Goal: Task Accomplishment & Management: Use online tool/utility

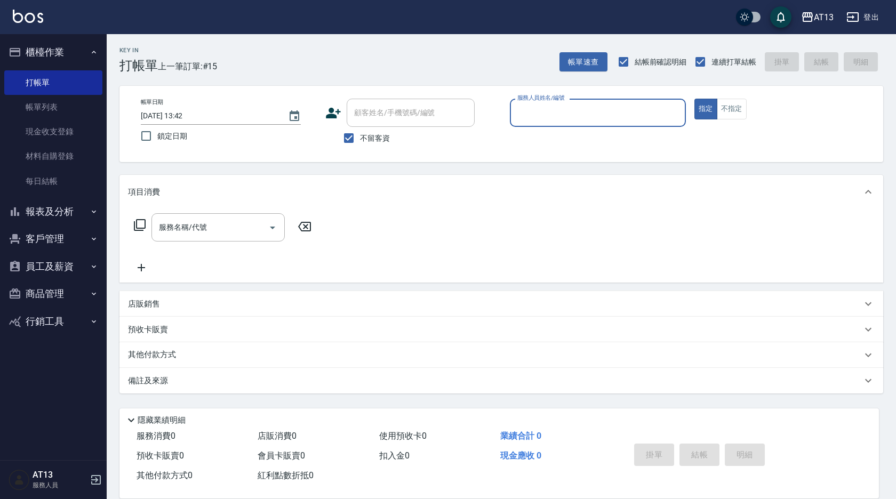
click at [567, 116] on input "服務人員姓名/編號" at bounding box center [598, 112] width 166 height 19
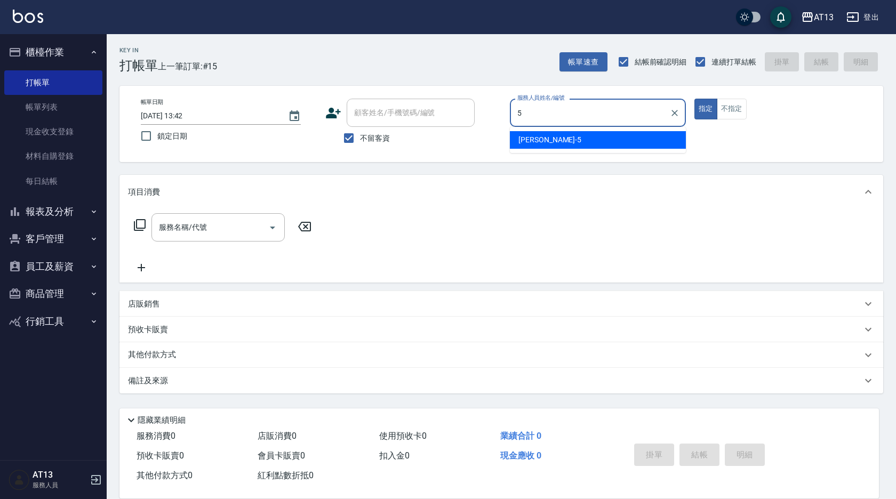
type input "陳紓晴-5"
type button "true"
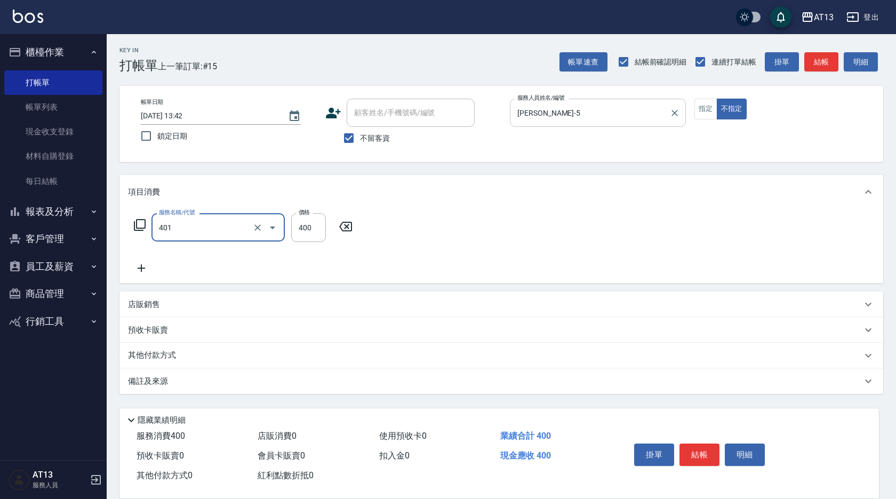
type input "剪髮(401)"
type input "200"
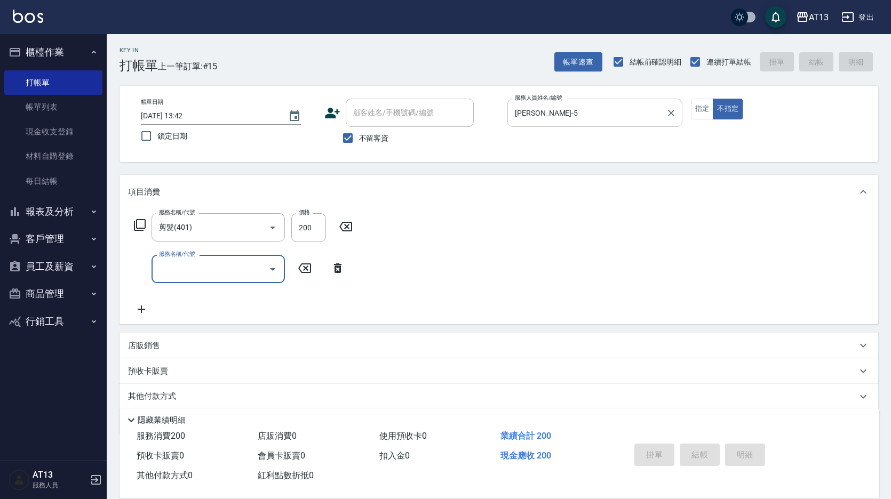
type input "2025/08/13 14:27"
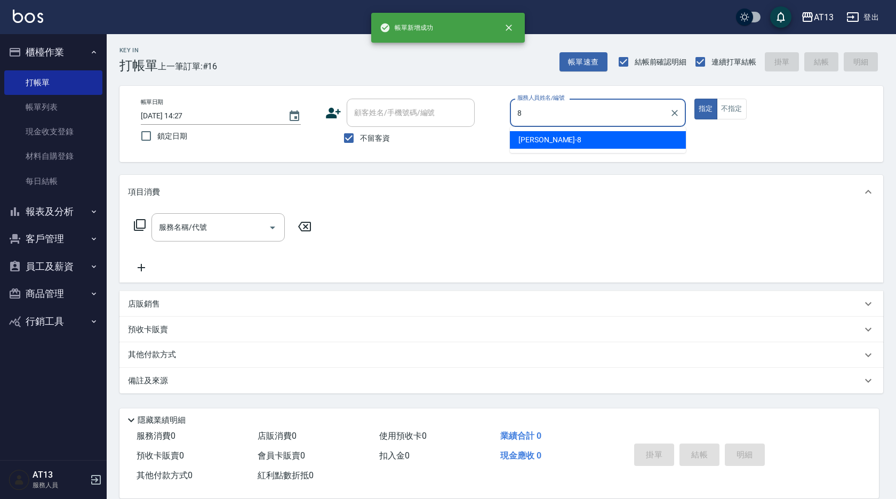
type input "Jerry-8"
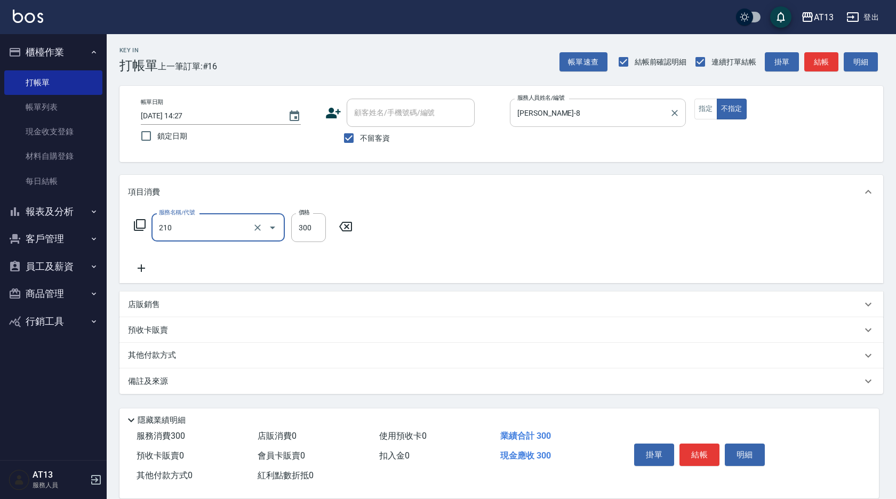
type input "歐娜洗髮精(210)"
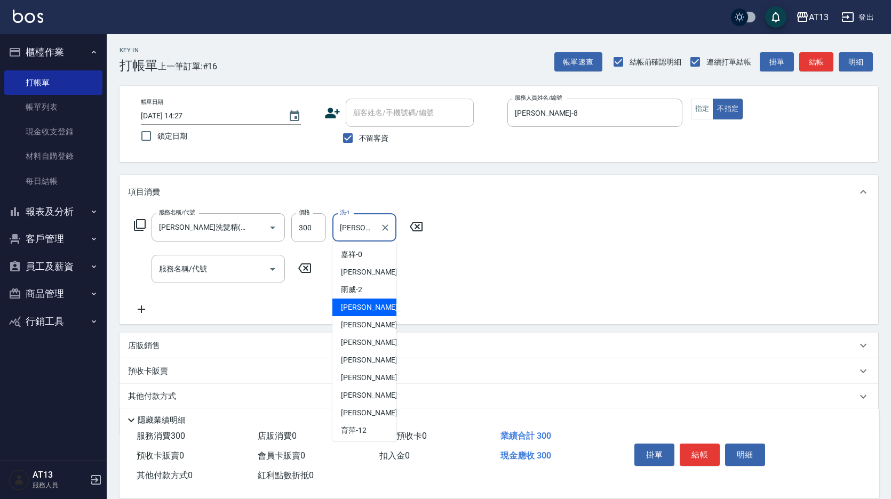
click at [373, 226] on input "敏玹-3" at bounding box center [356, 227] width 38 height 19
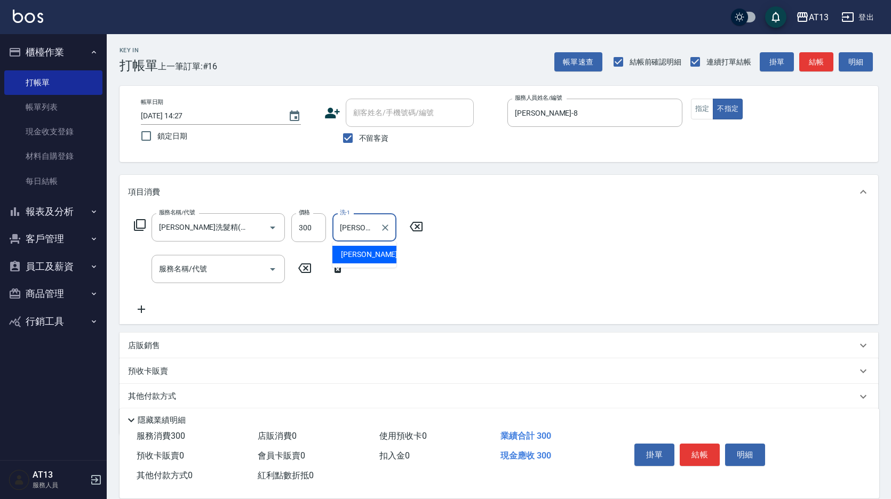
type input "敏"
type input "吳映蓉-33"
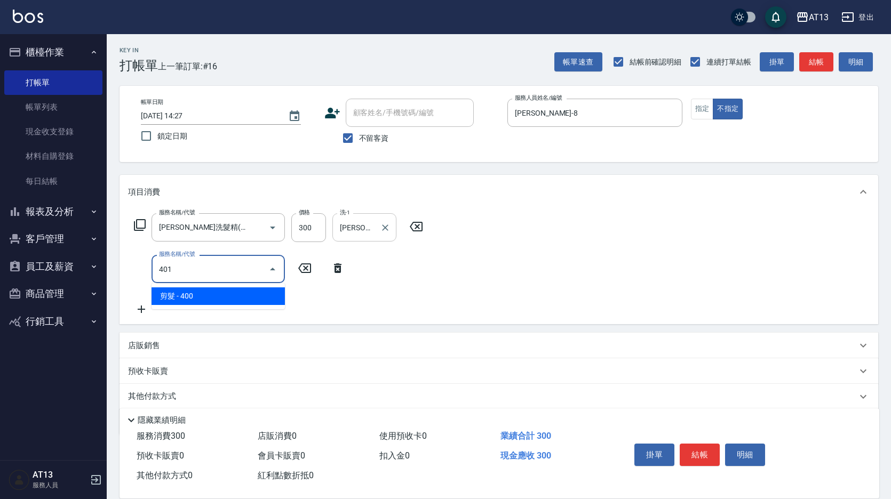
type input "剪髮(401)"
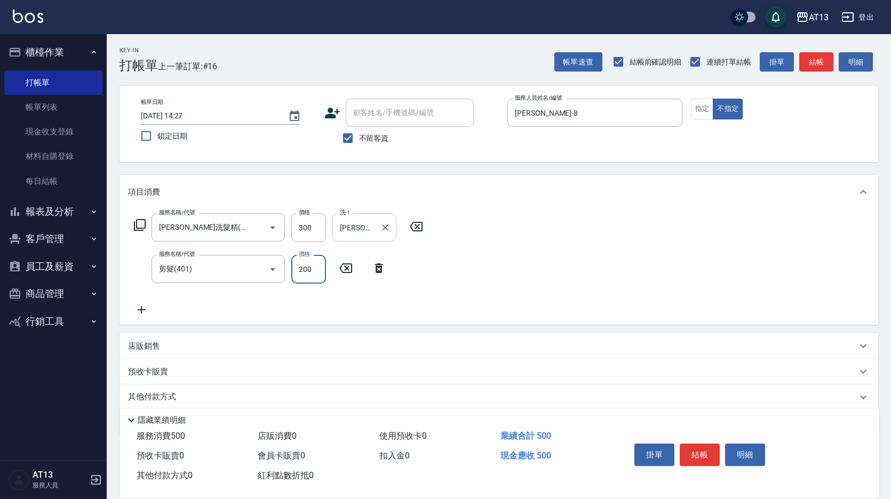
type input "200"
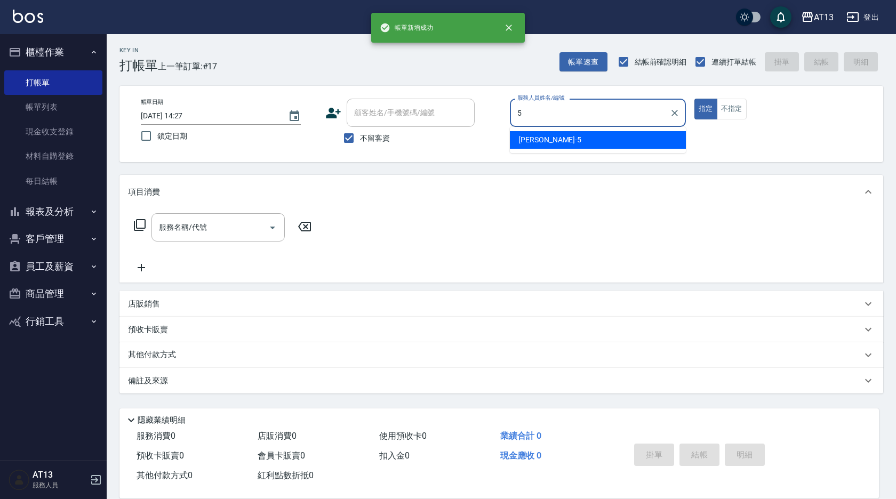
type input "陳紓晴-5"
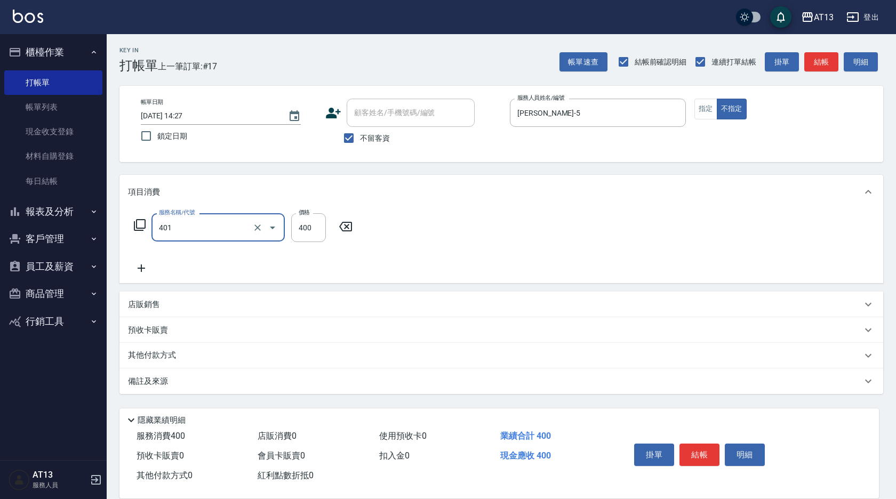
type input "剪髮(401)"
type input "200"
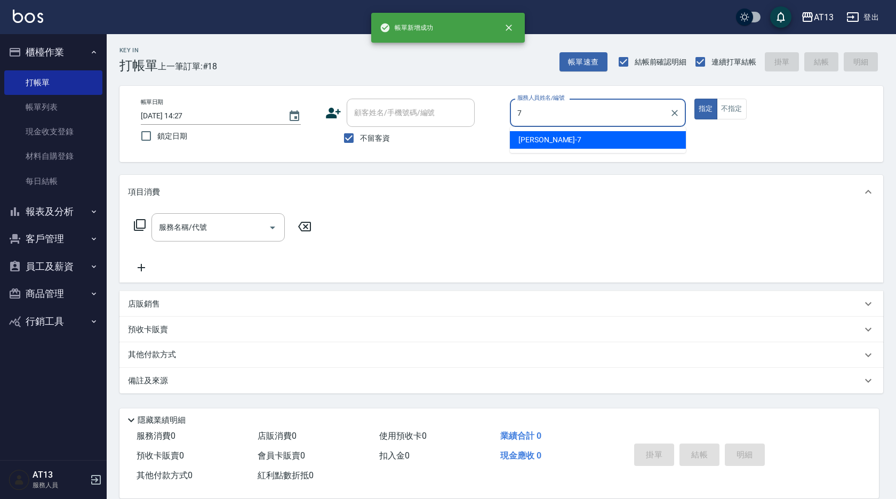
type input "呂佳容-7"
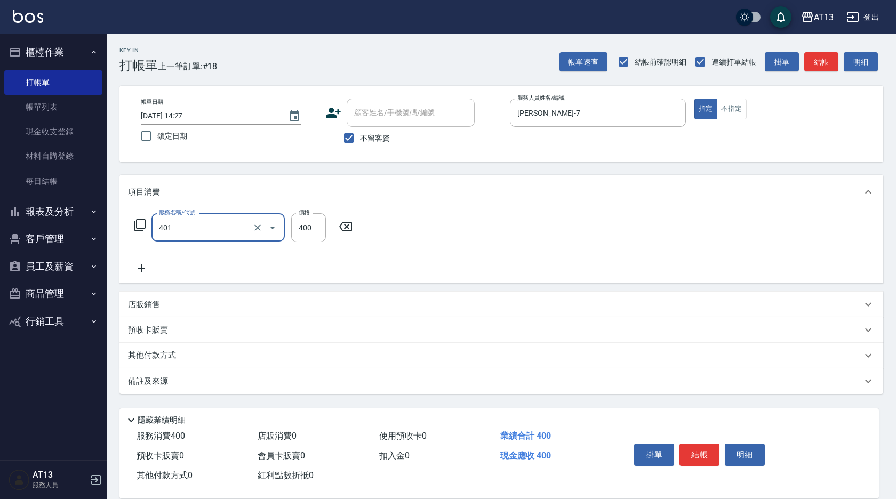
type input "剪髮(401)"
type input "300"
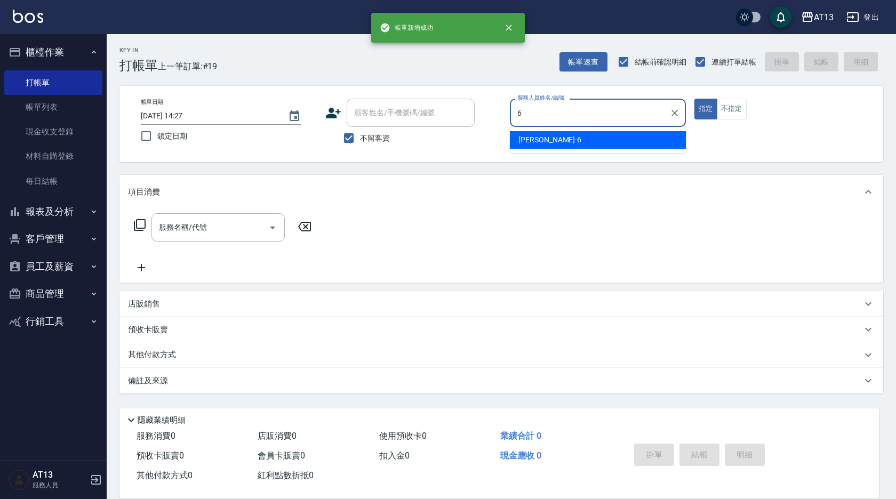
type input "亭妤-6"
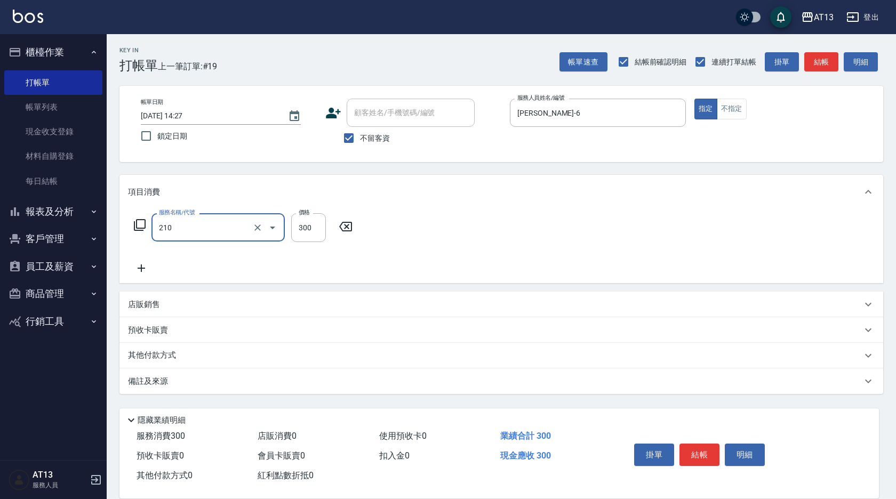
type input "歐娜洗髮精(210)"
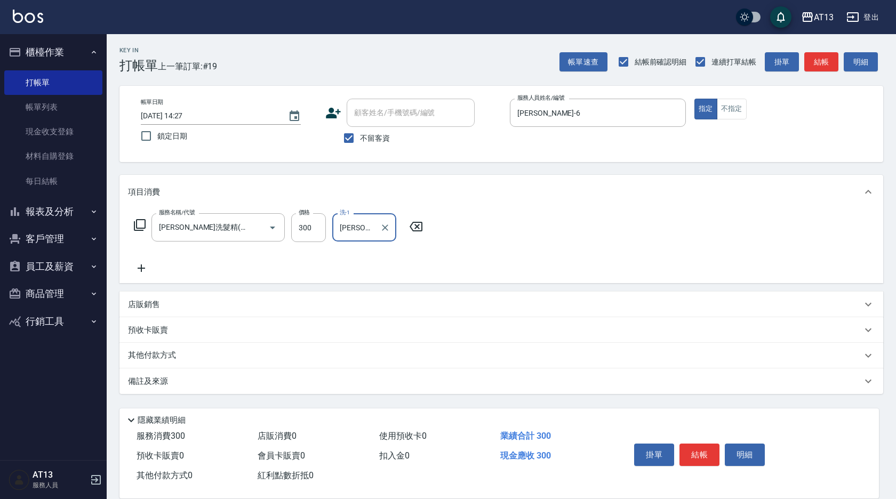
type input "李垣潔-31"
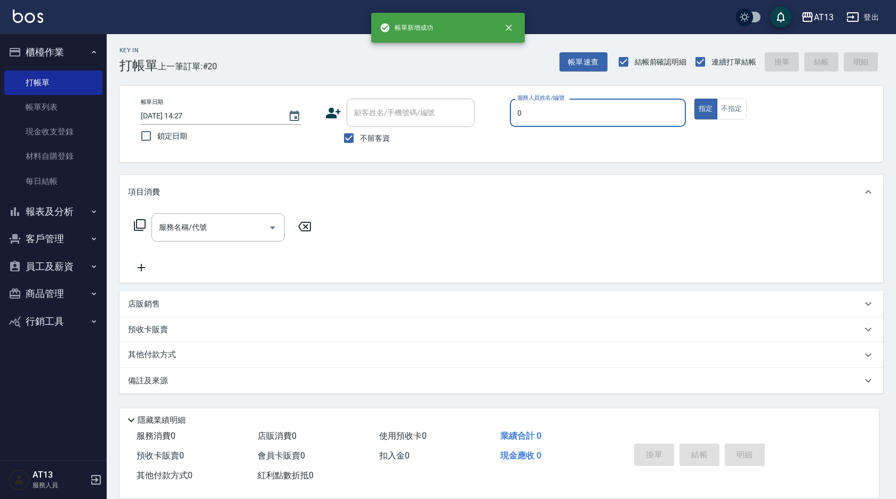
type input "嘉祥-0"
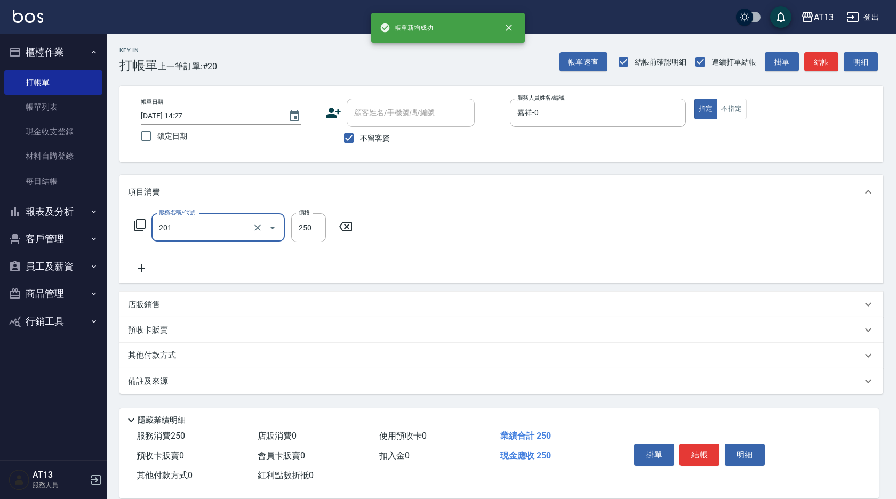
type input "洗髮(201)"
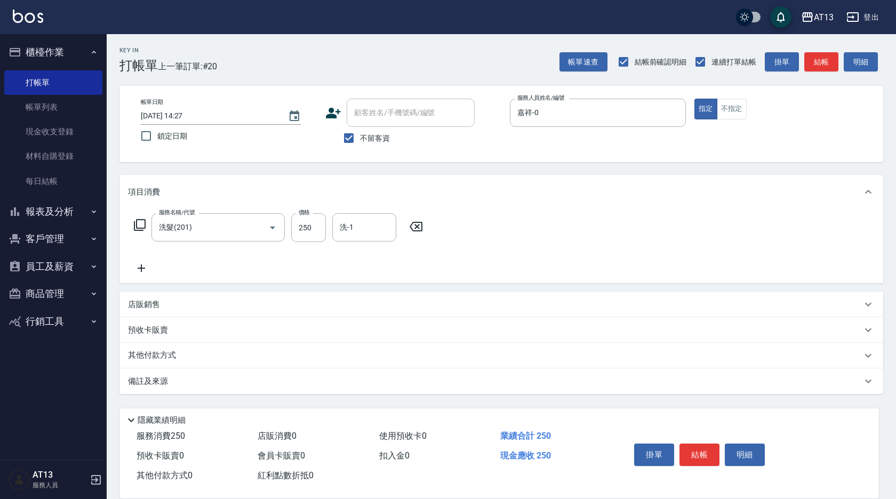
click at [420, 225] on icon at bounding box center [416, 226] width 27 height 13
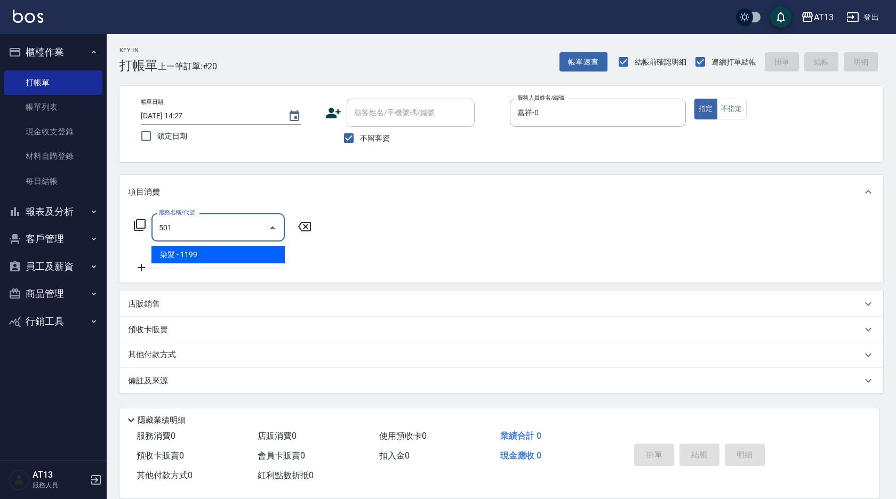
type input "染髮(501)"
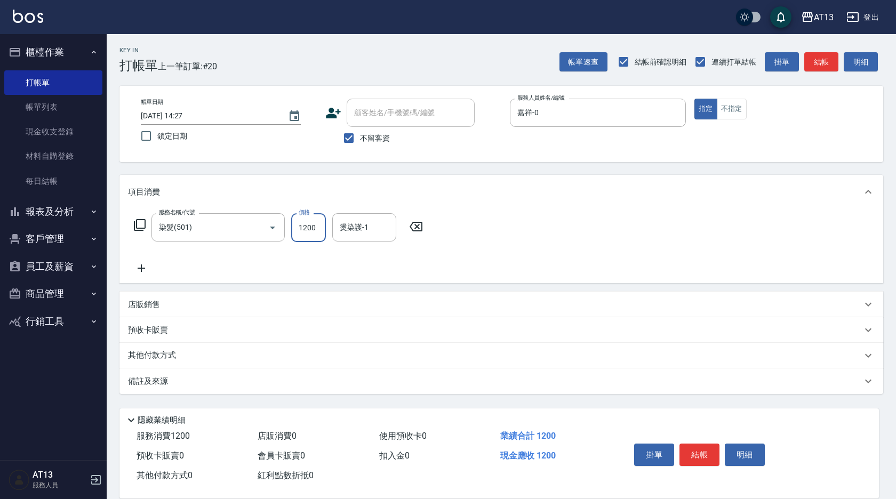
type input "1200"
type input "蔡萓秦-11"
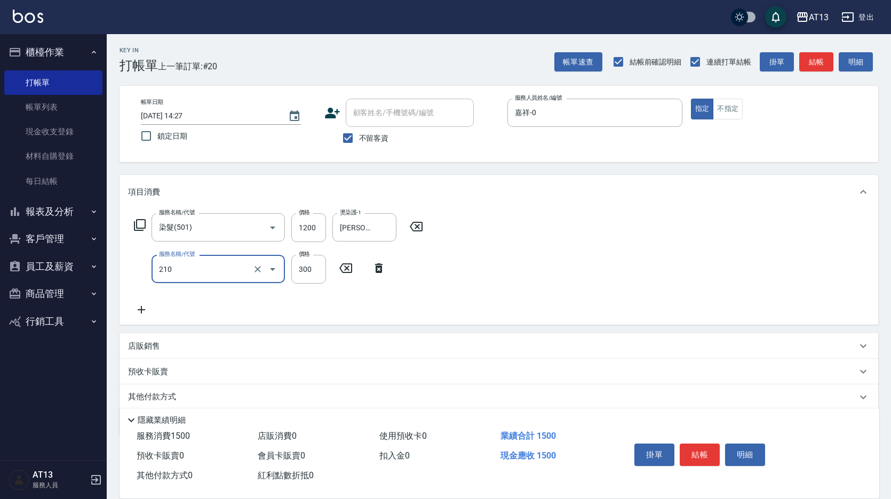
type input "歐娜洗髮精(210)"
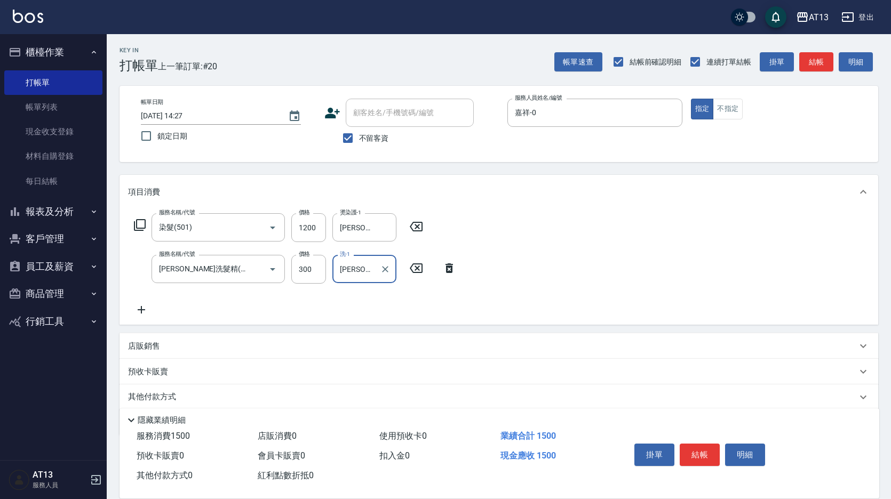
type input "蔡萓秦-11"
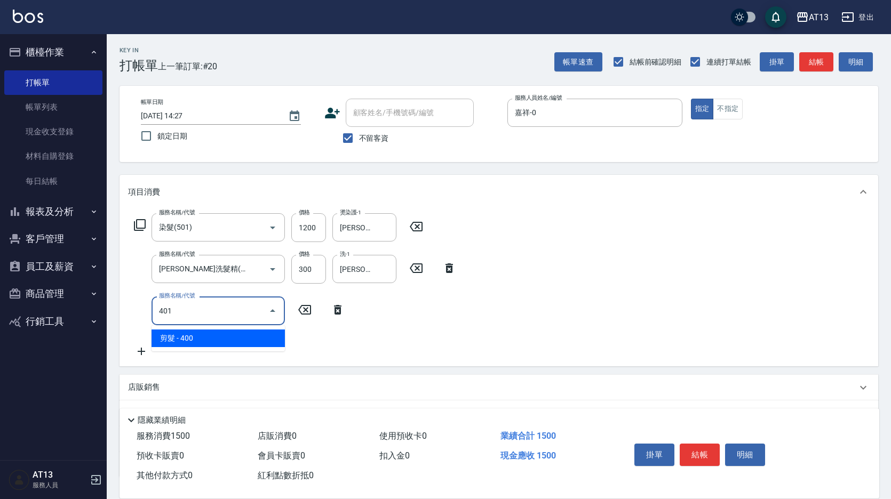
type input "剪髮(401)"
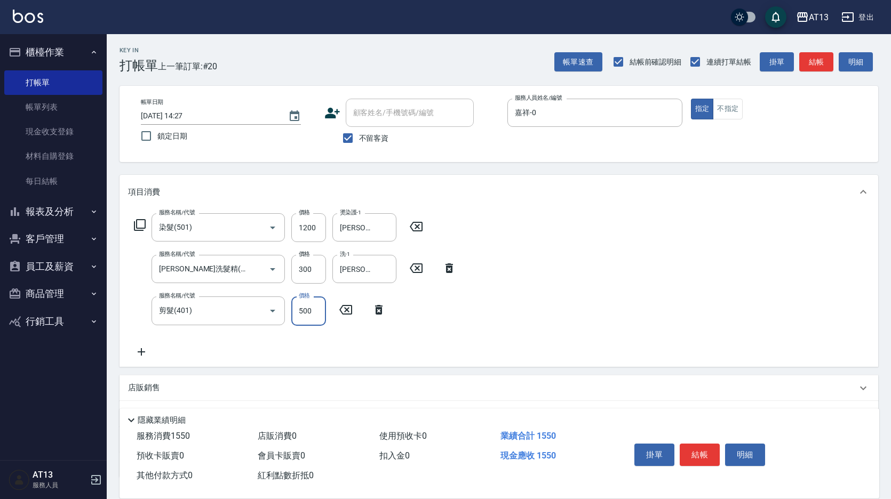
type input "500"
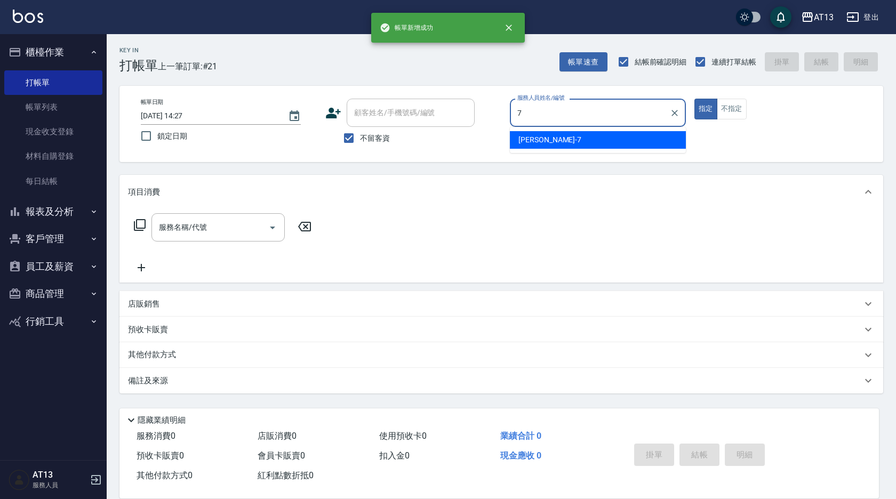
type input "呂佳容-7"
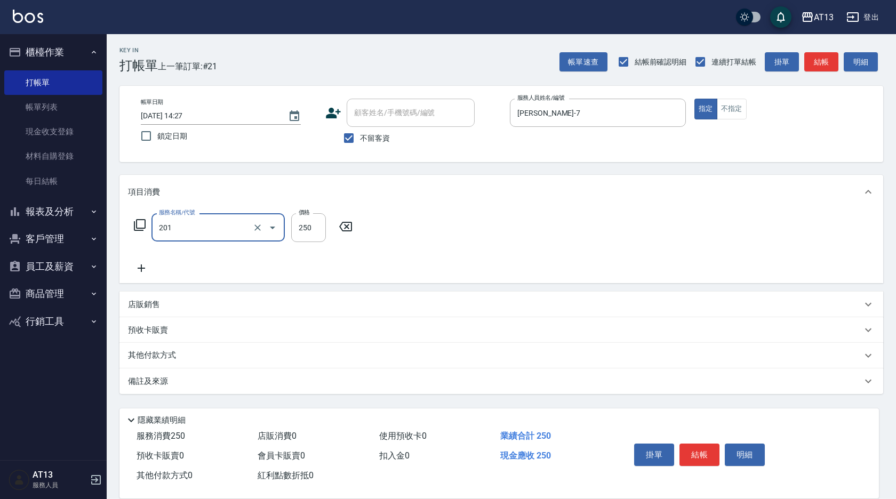
type input "洗髮(201)"
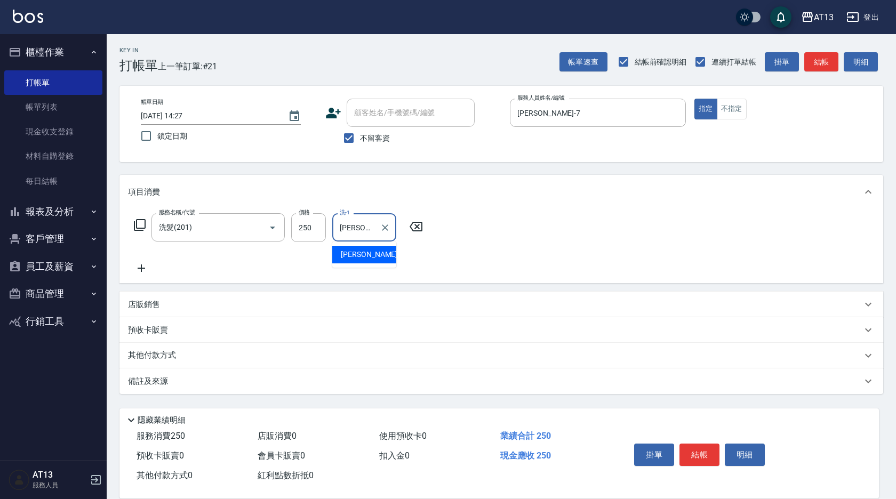
type input "妤宸-29"
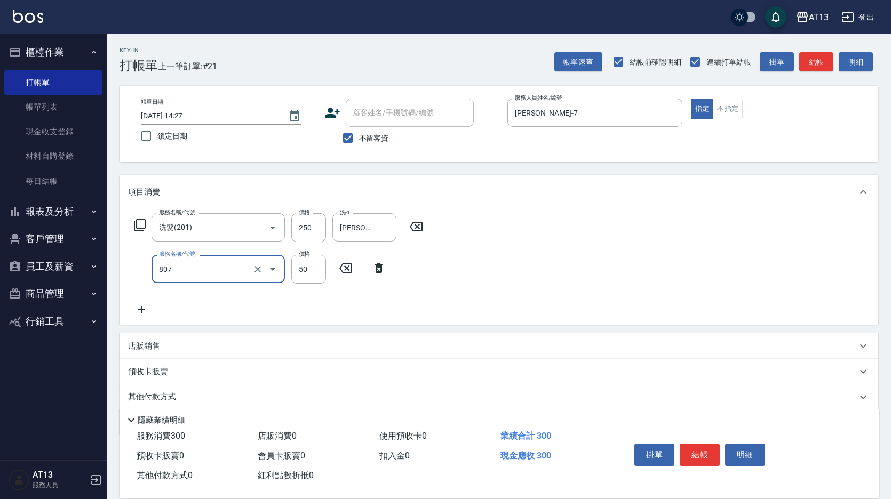
type input "TG護髮素(潤絲)(807)"
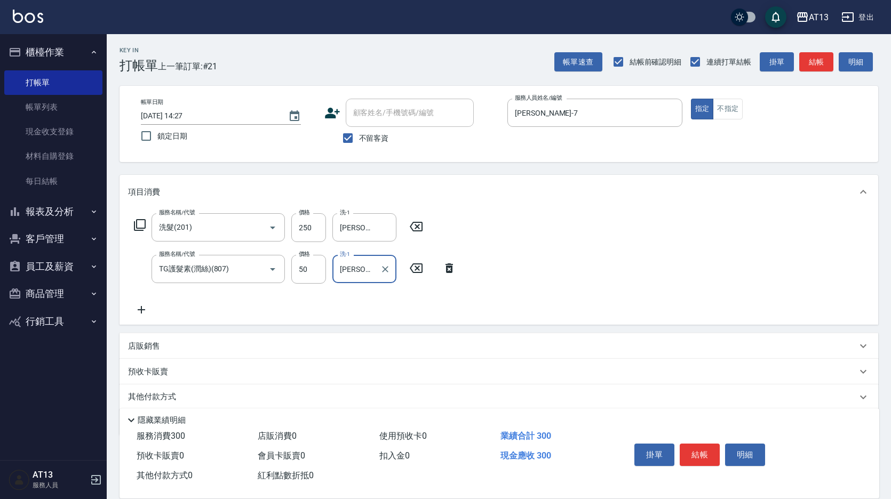
type input "妤宸-29"
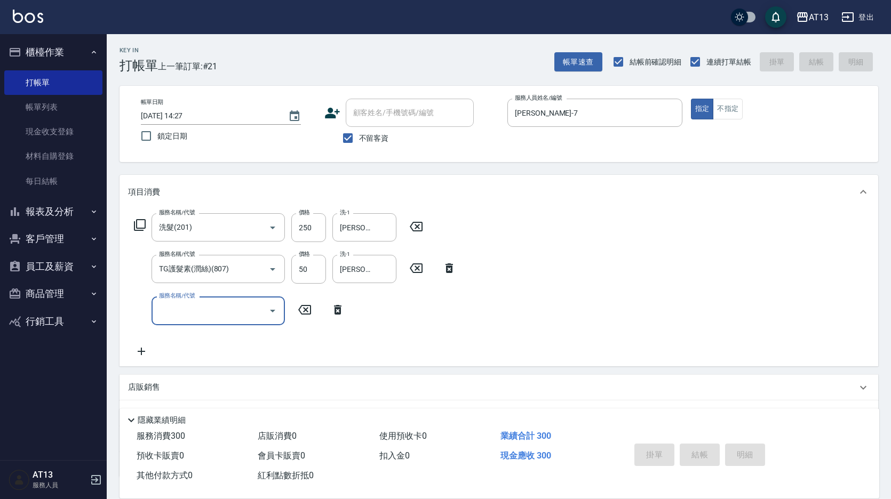
type input "2025/08/13 14:28"
